Goal: Task Accomplishment & Management: Manage account settings

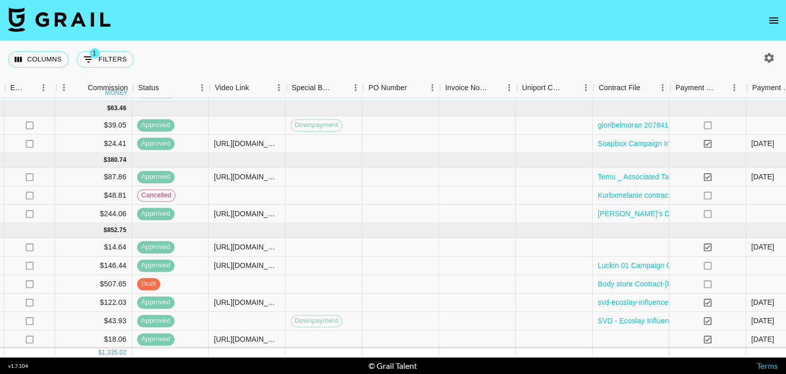
scroll to position [56, 757]
click at [262, 280] on div at bounding box center [248, 284] width 77 height 18
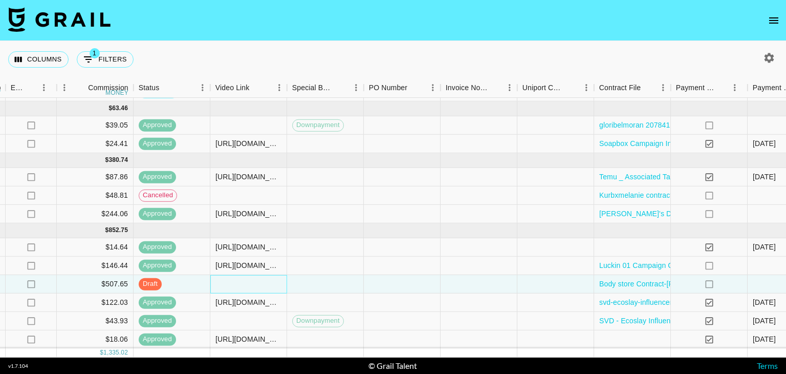
click at [262, 280] on div at bounding box center [248, 284] width 77 height 18
type input "https://www.tiktok.com/@melanieangelese/video/7545993399975824695"
click at [475, 54] on div "Columns 1 Filters + Booking" at bounding box center [393, 59] width 786 height 37
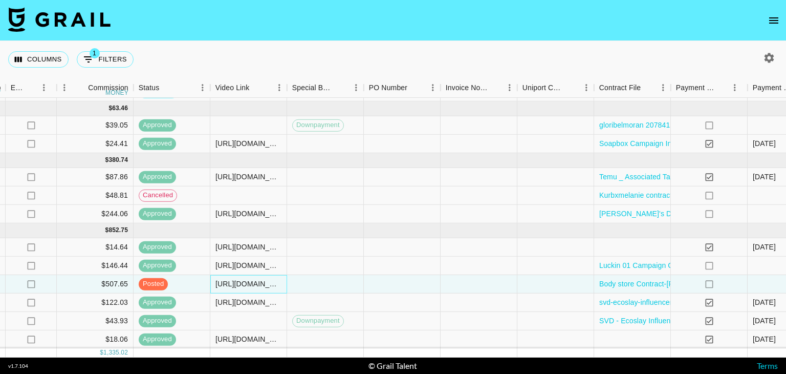
click at [255, 278] on div "https://www.tiktok.com/@melanieangelese/video/7545993399975824695" at bounding box center [248, 283] width 66 height 10
click at [260, 280] on div "https://www.tiktok.com/@melanieangelese/video/7545993399975824695" at bounding box center [248, 283] width 75 height 9
type input "https://www.tiktok.com/@melanieangelese/video/7545993399975824695"
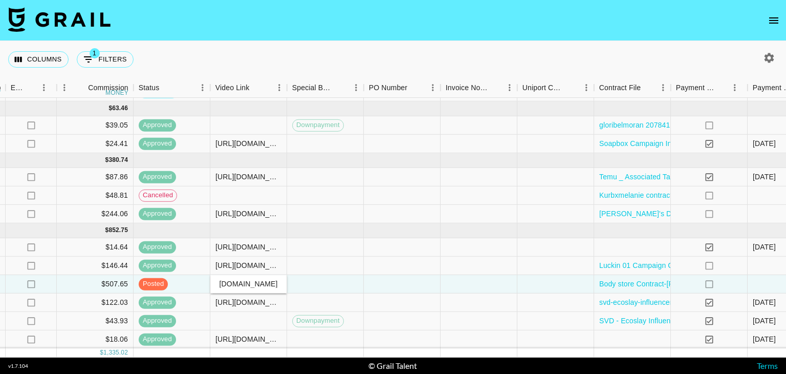
scroll to position [0, 0]
click at [471, 62] on div "Columns 1 Filters + Booking" at bounding box center [393, 59] width 786 height 37
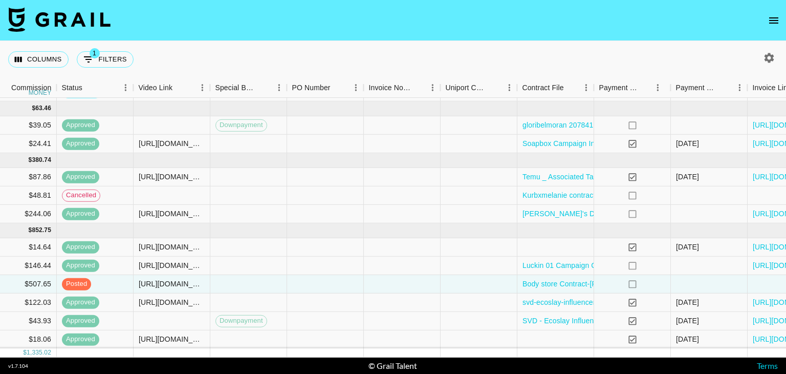
scroll to position [54, 834]
click at [262, 277] on div at bounding box center [248, 284] width 77 height 18
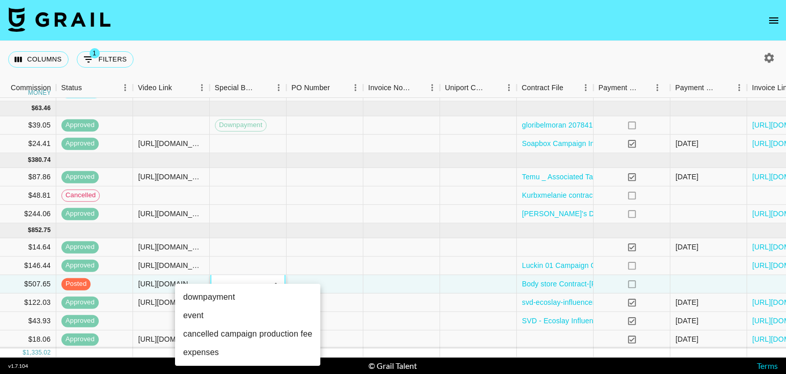
click at [440, 65] on div at bounding box center [393, 187] width 786 height 374
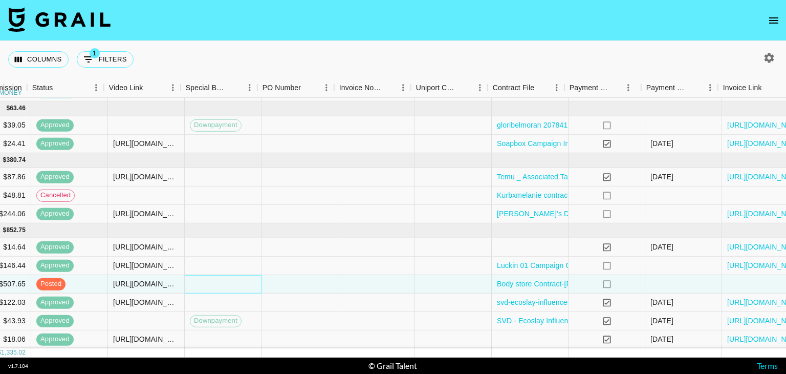
scroll to position [54, 921]
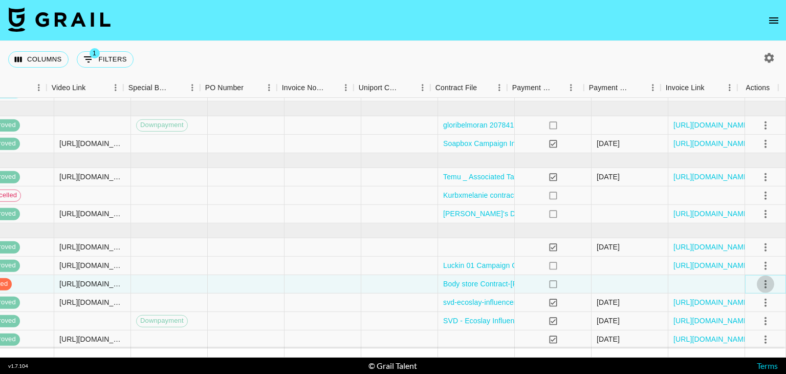
click at [761, 278] on icon "select merge strategy" at bounding box center [765, 283] width 12 height 12
click at [762, 256] on li "Approve" at bounding box center [752, 255] width 67 height 18
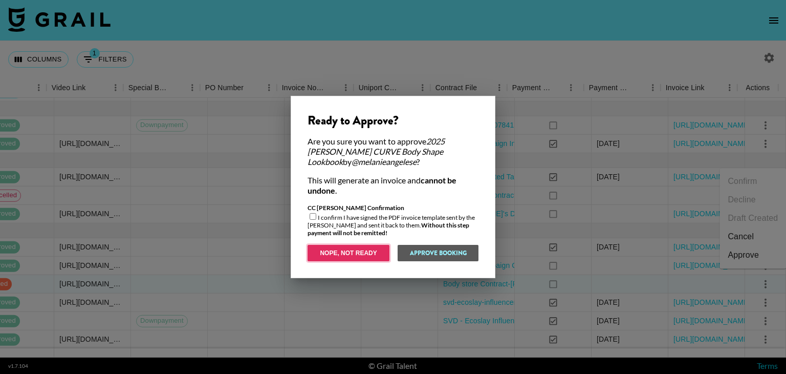
click at [368, 256] on button "Nope, Not Ready" at bounding box center [349, 253] width 82 height 16
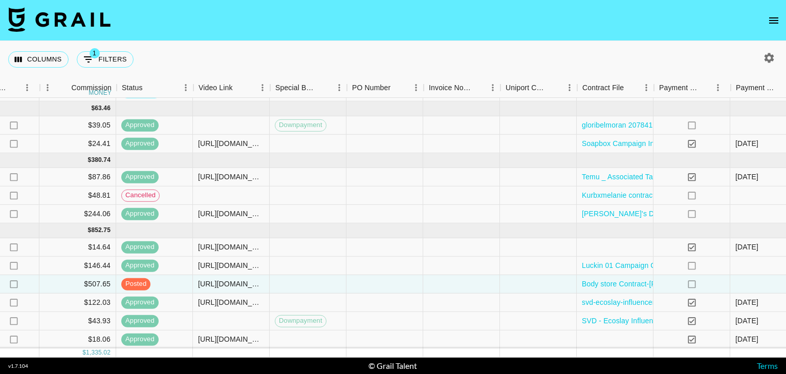
scroll to position [56, 773]
click at [235, 278] on div "https://www.tiktok.com/@melanieangelese/video/7545993399975824695" at bounding box center [232, 283] width 66 height 10
type input "h"
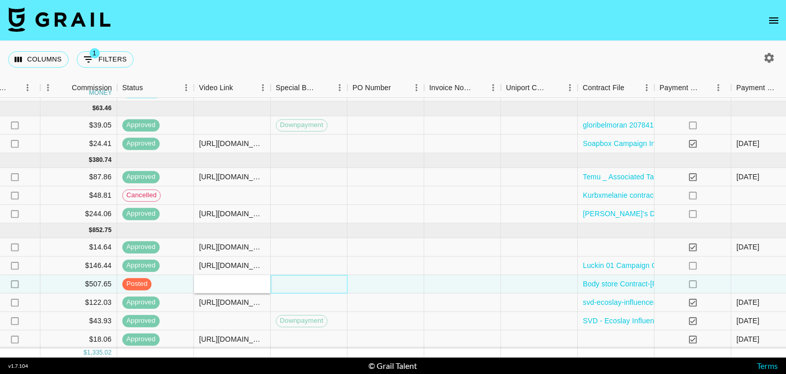
click at [284, 275] on div at bounding box center [309, 284] width 77 height 18
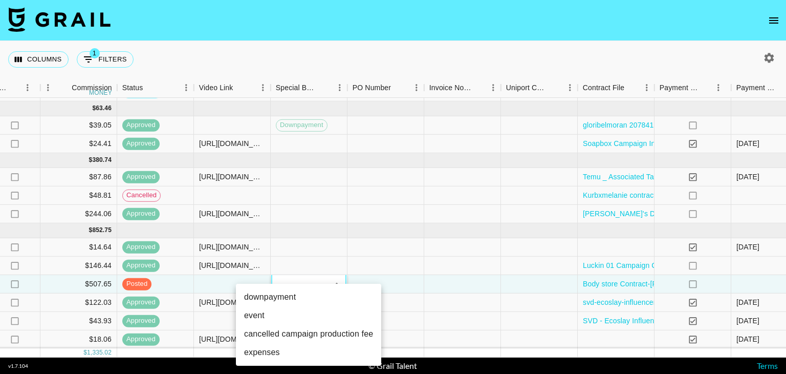
click at [293, 295] on li "downpayment" at bounding box center [308, 297] width 145 height 18
type input "downpayment"
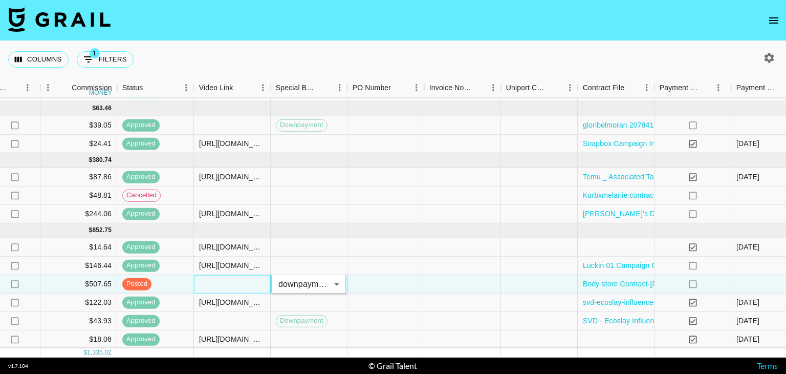
click at [211, 275] on div at bounding box center [232, 284] width 77 height 18
click at [227, 275] on div at bounding box center [232, 284] width 77 height 18
click at [227, 279] on input "text" at bounding box center [231, 283] width 75 height 8
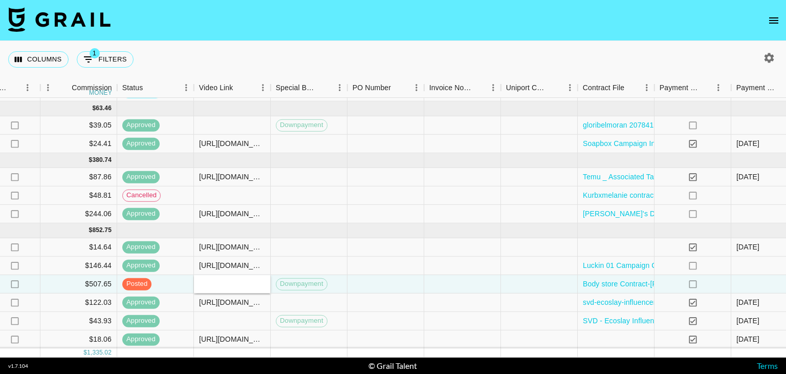
click at [590, 39] on nav at bounding box center [393, 20] width 786 height 41
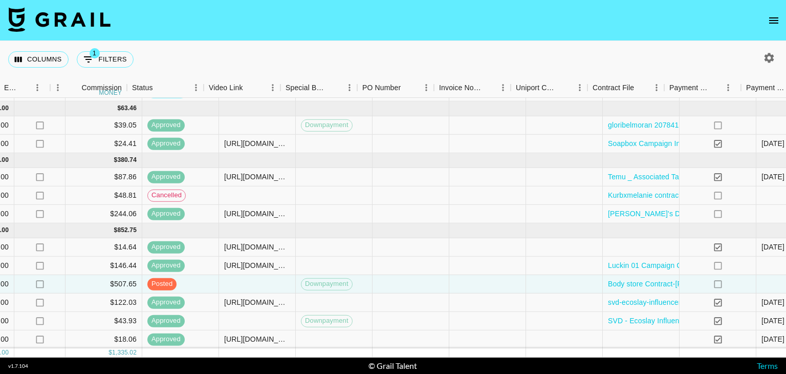
scroll to position [56, 733]
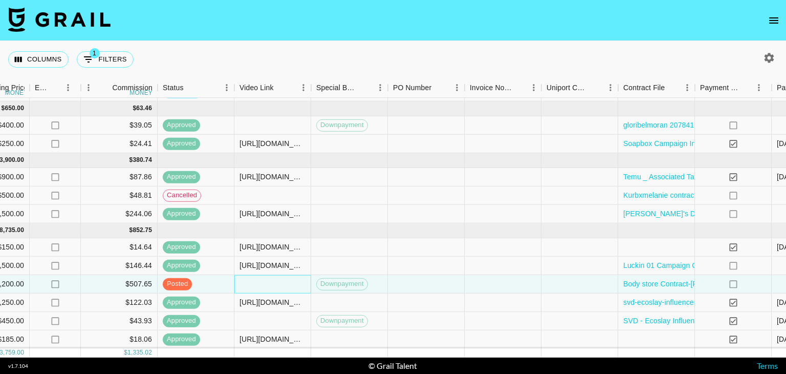
click at [260, 275] on div at bounding box center [272, 284] width 77 height 18
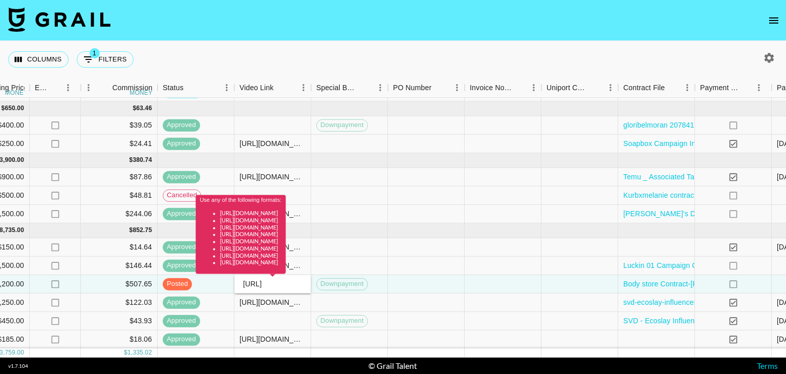
scroll to position [0, 0]
type input "h"
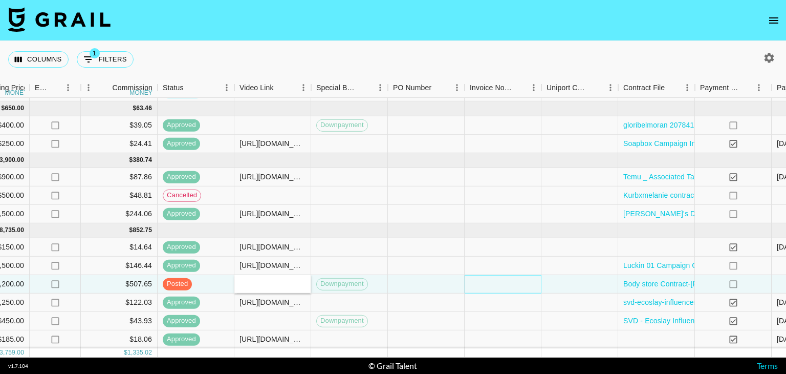
click at [479, 277] on div at bounding box center [503, 284] width 77 height 18
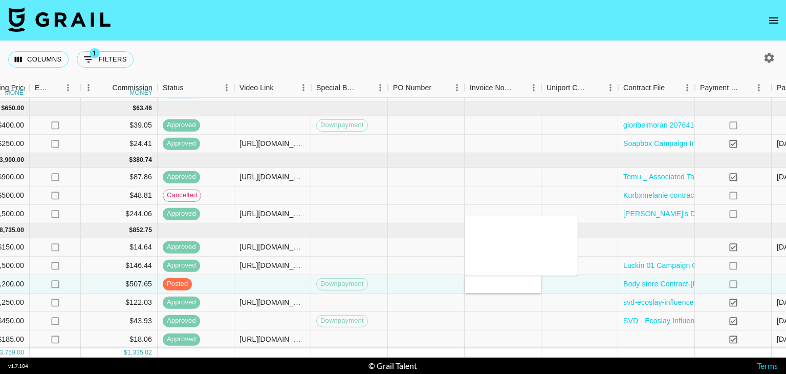
click at [487, 236] on textarea at bounding box center [521, 245] width 104 height 47
paste textarea "[URL][DOMAIN_NAME]"
type textarea "[URL][DOMAIN_NAME]"
click at [576, 57] on div "Columns 1 Filters + Booking" at bounding box center [393, 59] width 786 height 37
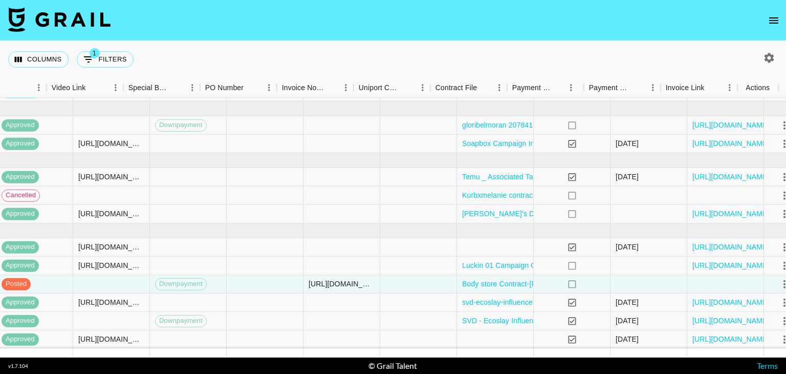
scroll to position [56, 921]
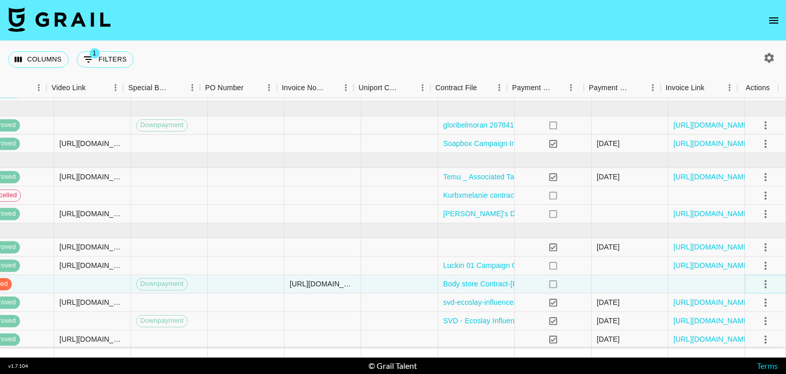
click at [759, 277] on icon "select merge strategy" at bounding box center [765, 283] width 12 height 12
click at [763, 254] on li "Approve" at bounding box center [752, 253] width 67 height 18
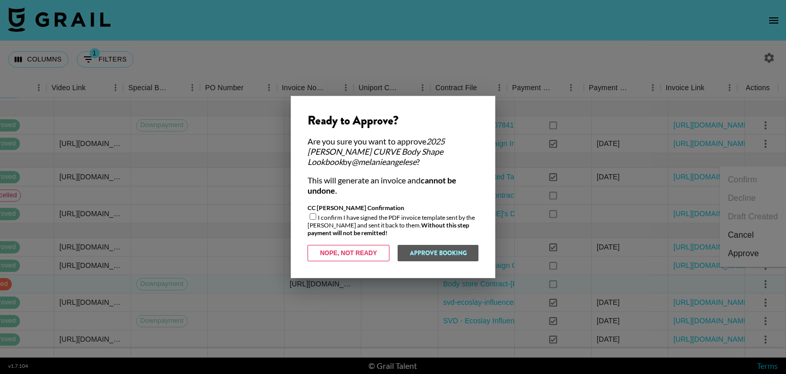
click at [457, 49] on div at bounding box center [393, 187] width 786 height 374
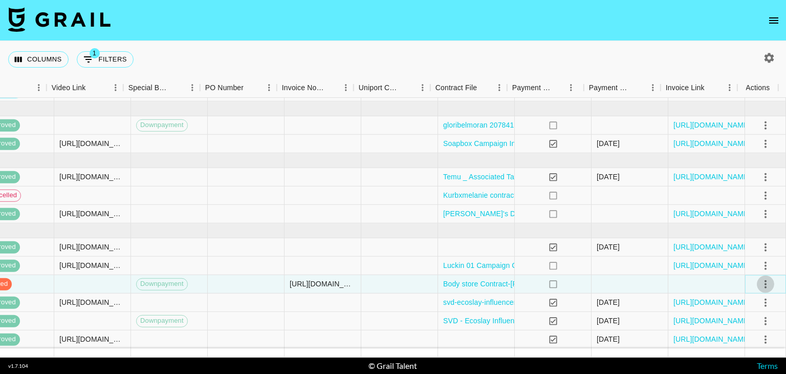
click at [759, 277] on icon "select merge strategy" at bounding box center [765, 283] width 12 height 12
click at [760, 257] on li "Approve" at bounding box center [752, 253] width 67 height 18
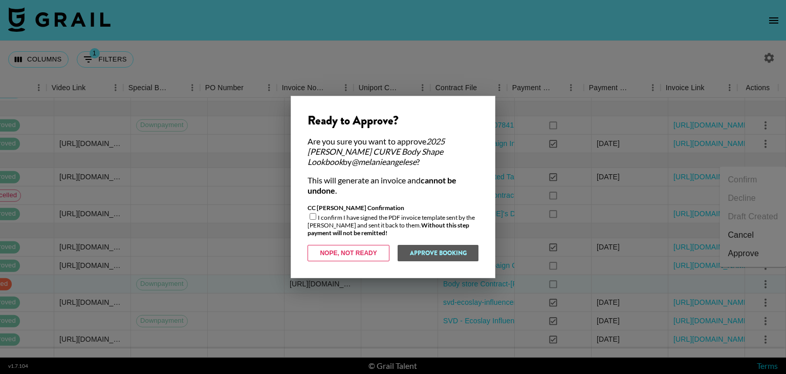
click at [311, 215] on input "checkbox" at bounding box center [313, 216] width 7 height 7
checkbox input "true"
click at [468, 247] on button "Approve Booking" at bounding box center [437, 253] width 81 height 16
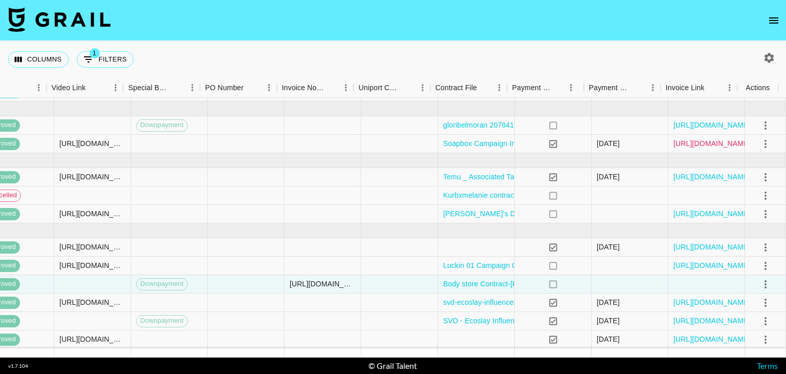
scroll to position [0, 921]
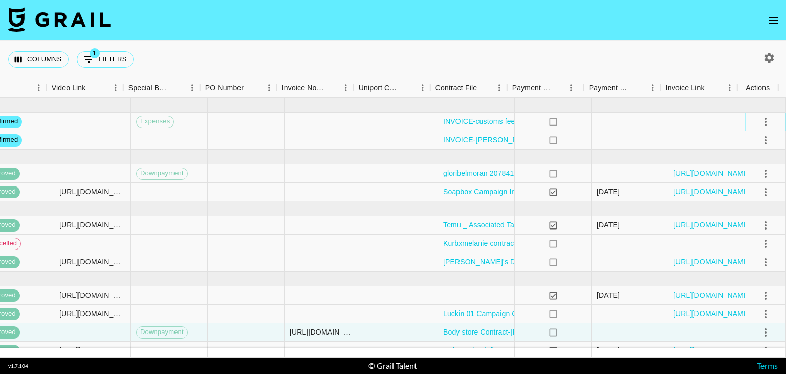
click at [760, 119] on icon "select merge strategy" at bounding box center [765, 122] width 12 height 12
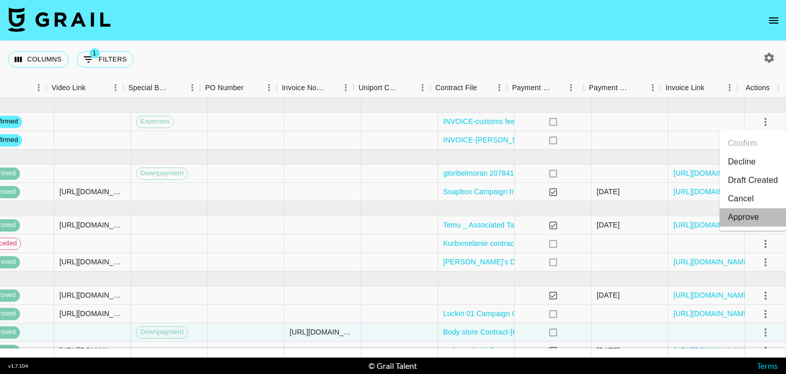
click at [744, 222] on div "Approve" at bounding box center [743, 217] width 31 height 12
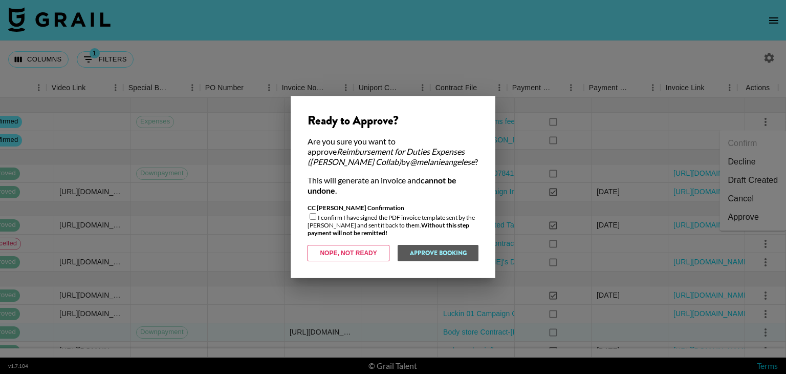
click at [314, 217] on input "checkbox" at bounding box center [313, 216] width 7 height 7
checkbox input "true"
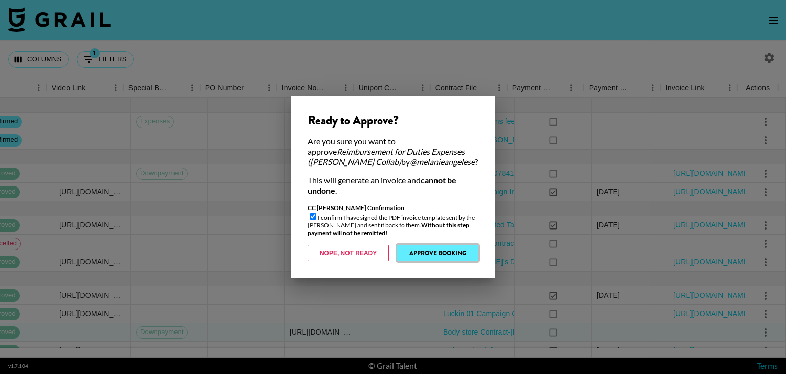
click at [443, 252] on button "Approve Booking" at bounding box center [437, 253] width 81 height 16
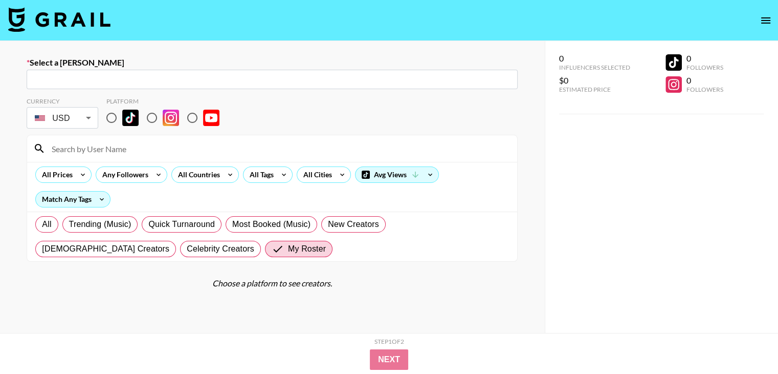
click at [64, 13] on img at bounding box center [59, 19] width 102 height 25
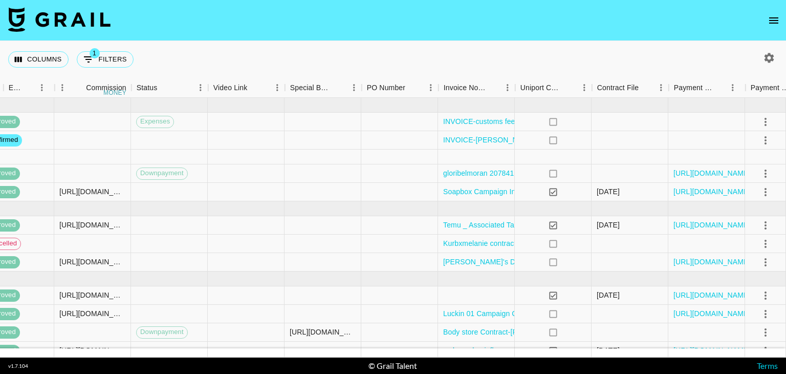
scroll to position [0, 921]
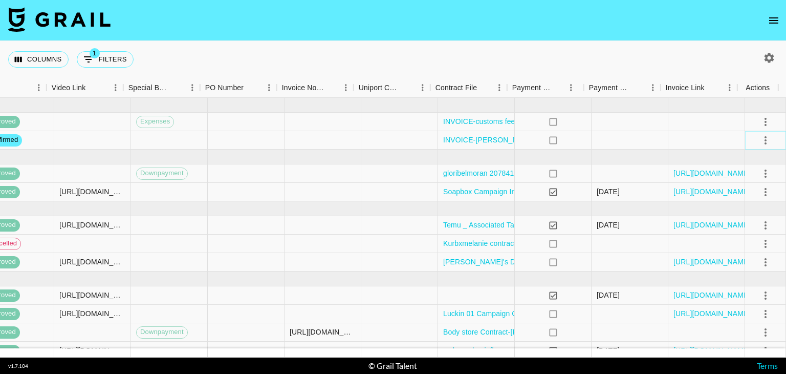
click at [759, 144] on icon "select merge strategy" at bounding box center [765, 140] width 12 height 12
click at [753, 232] on div "Approve" at bounding box center [743, 235] width 31 height 12
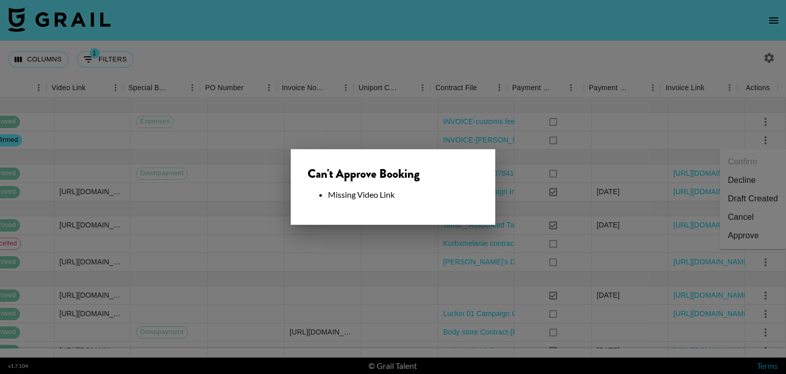
click at [498, 51] on div at bounding box center [393, 187] width 786 height 374
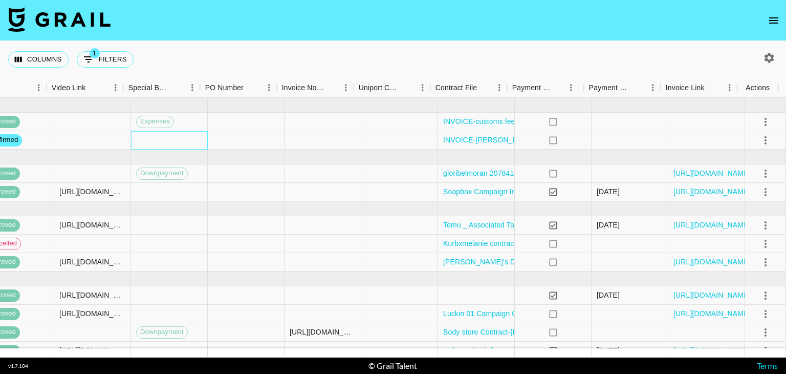
click at [143, 143] on div at bounding box center [169, 140] width 77 height 18
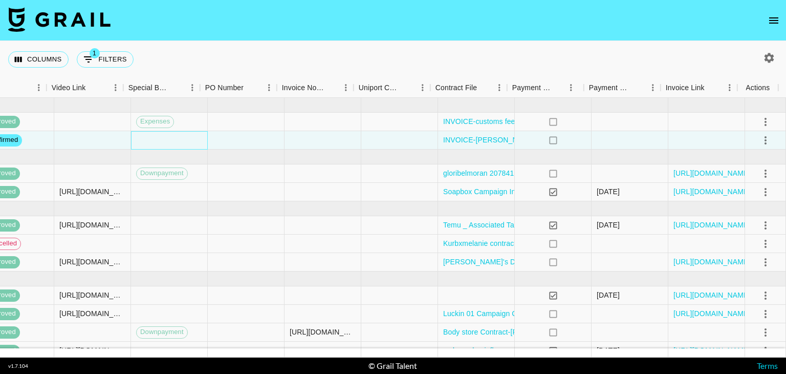
click at [143, 143] on div at bounding box center [169, 140] width 77 height 18
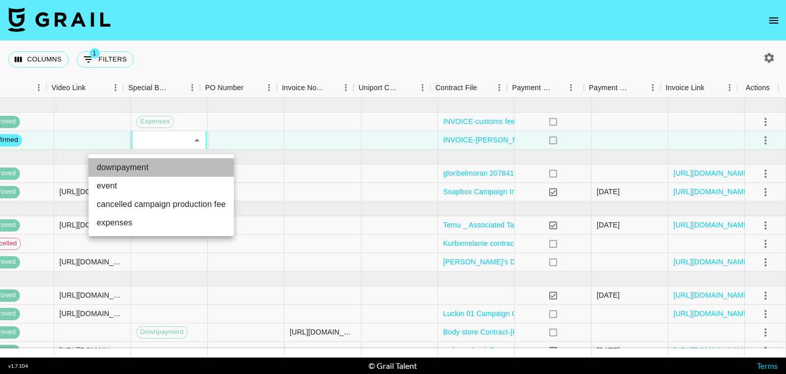
click at [153, 169] on li "downpayment" at bounding box center [161, 167] width 145 height 18
type input "downpayment"
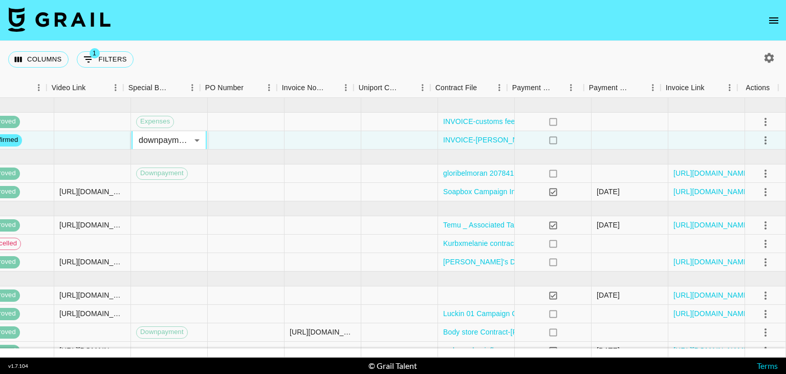
click at [489, 51] on div "Columns 1 Filters + Booking" at bounding box center [393, 59] width 786 height 37
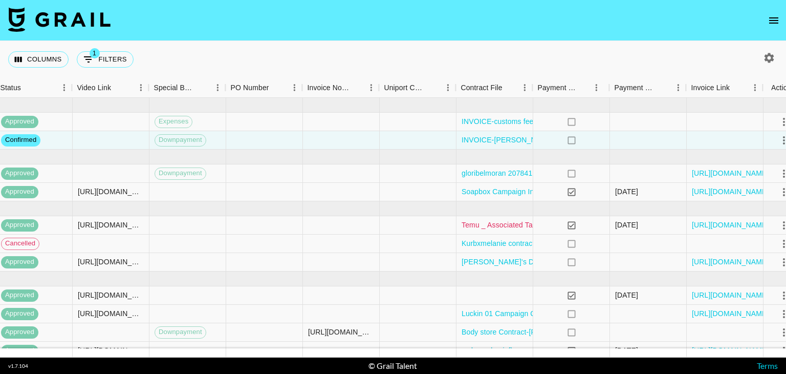
scroll to position [0, 894]
click at [356, 329] on div "[URL][DOMAIN_NAME]" at bounding box center [341, 331] width 66 height 10
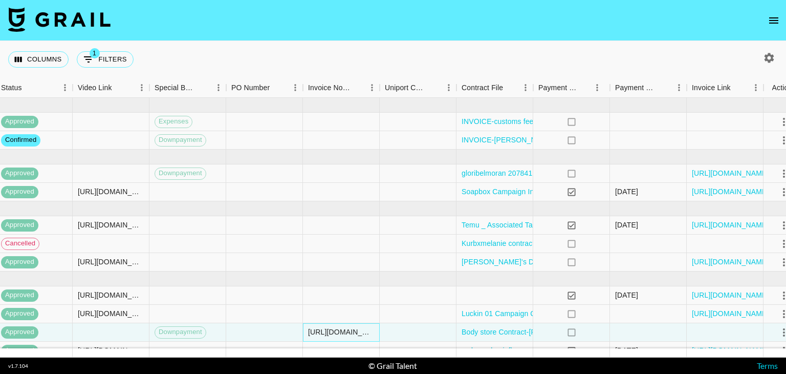
click at [356, 329] on div "[URL][DOMAIN_NAME]" at bounding box center [341, 331] width 66 height 10
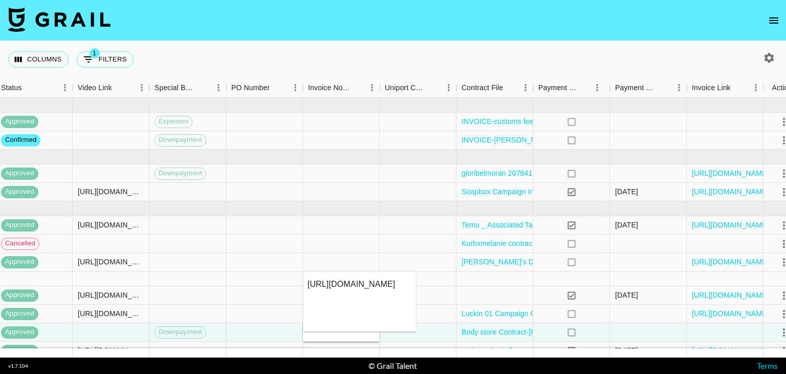
scroll to position [0, 0]
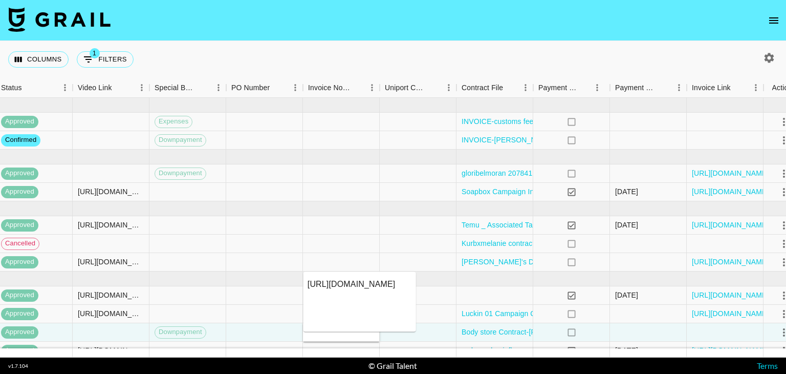
drag, startPoint x: 363, startPoint y: 320, endPoint x: 308, endPoint y: 278, distance: 69.5
click at [308, 278] on textarea "[URL][DOMAIN_NAME]" at bounding box center [360, 301] width 104 height 47
click at [332, 139] on div at bounding box center [341, 140] width 77 height 18
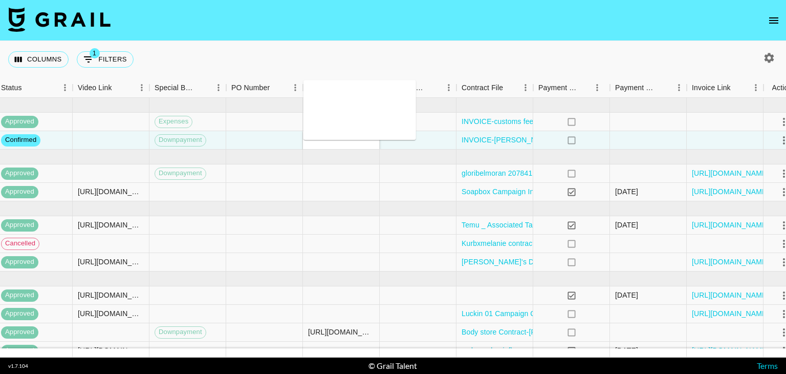
click at [332, 92] on textarea at bounding box center [360, 109] width 104 height 47
paste textarea "[URL][DOMAIN_NAME]?"
type textarea "[URL][DOMAIN_NAME]?"
click at [434, 35] on nav at bounding box center [393, 20] width 786 height 41
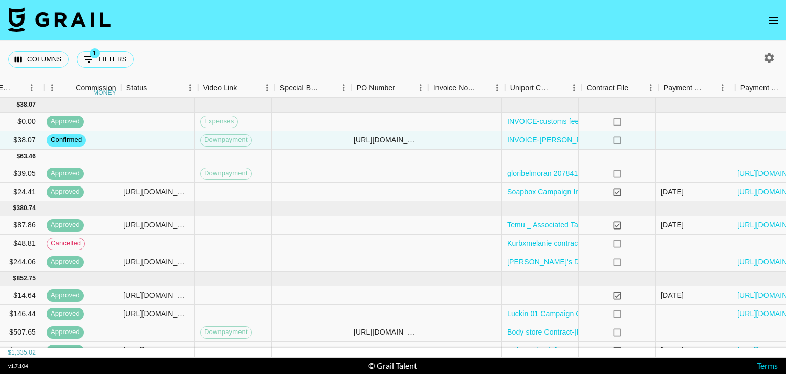
scroll to position [0, 921]
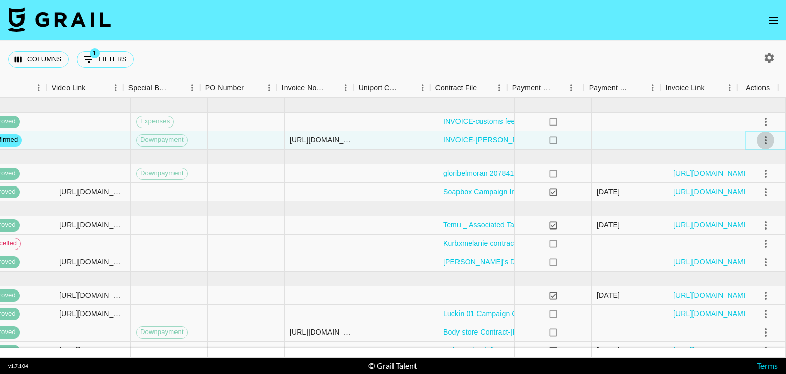
click at [759, 135] on icon "select merge strategy" at bounding box center [765, 140] width 12 height 12
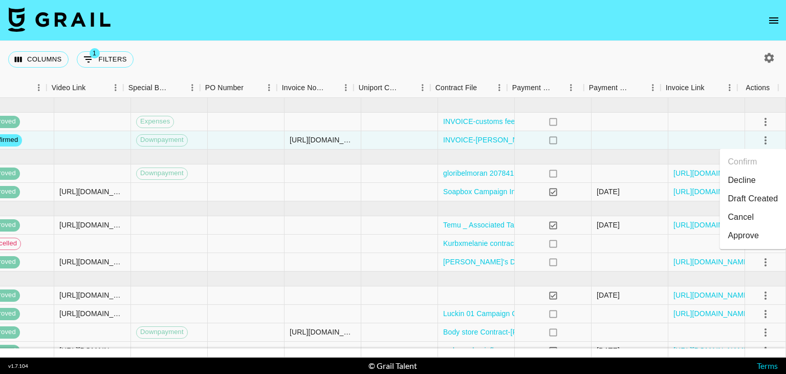
click at [753, 236] on div "Approve" at bounding box center [743, 235] width 31 height 12
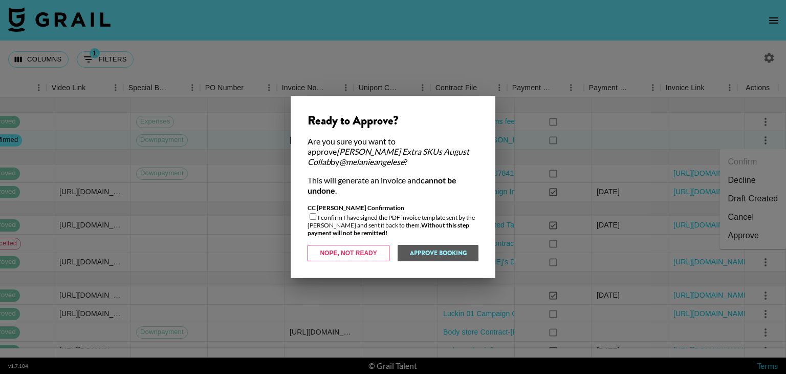
click at [311, 213] on input "checkbox" at bounding box center [313, 216] width 7 height 7
checkbox input "true"
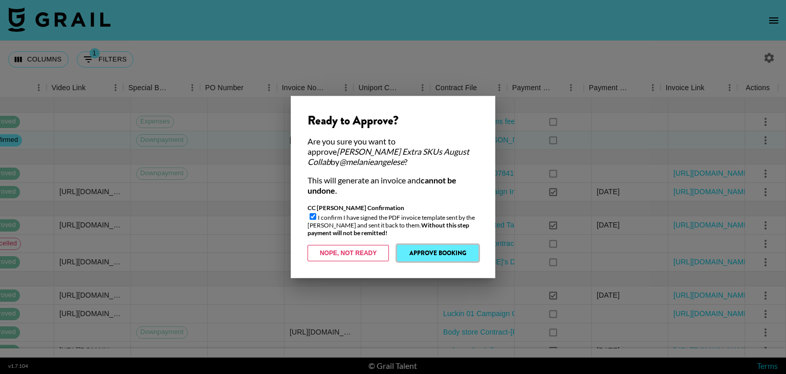
click at [437, 249] on button "Approve Booking" at bounding box center [437, 253] width 81 height 16
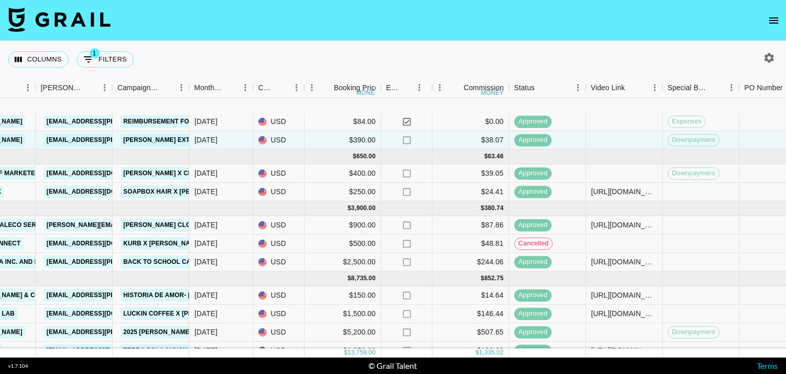
scroll to position [56, 381]
